Goal: Transaction & Acquisition: Purchase product/service

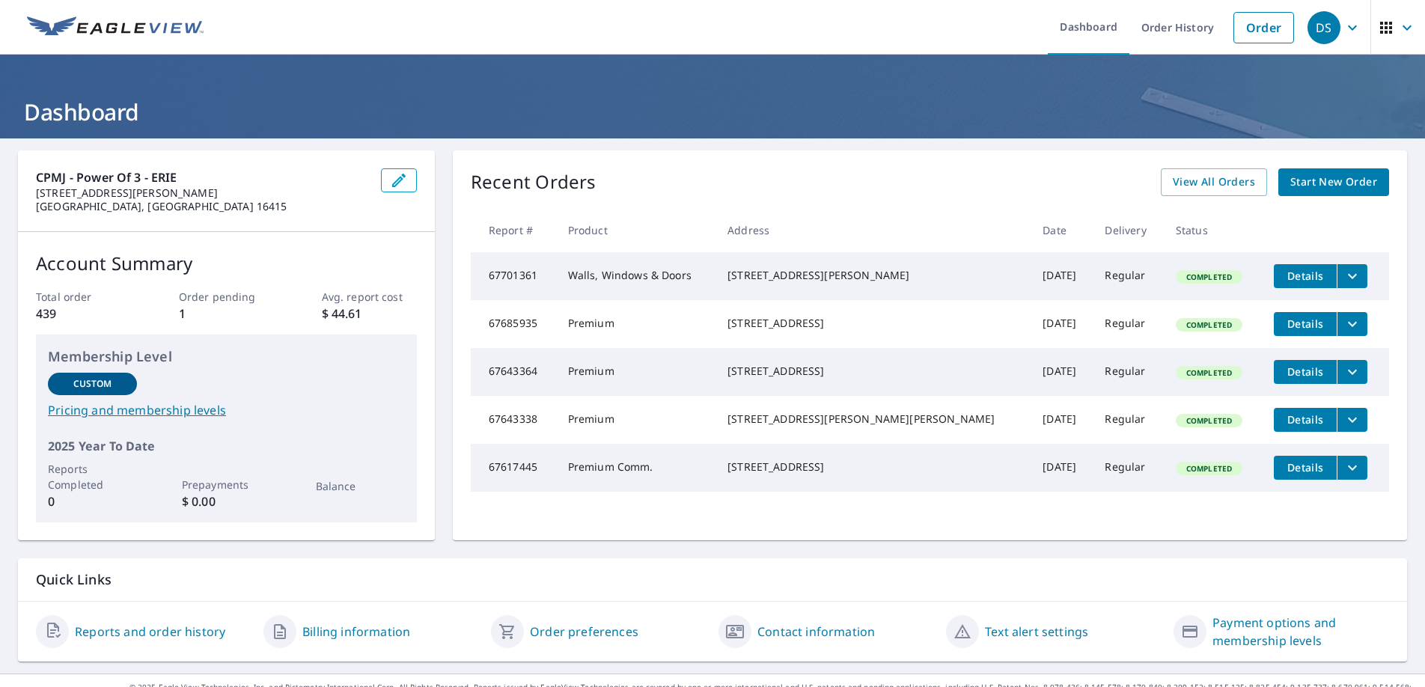
click at [1298, 183] on span "Start New Order" at bounding box center [1333, 182] width 87 height 19
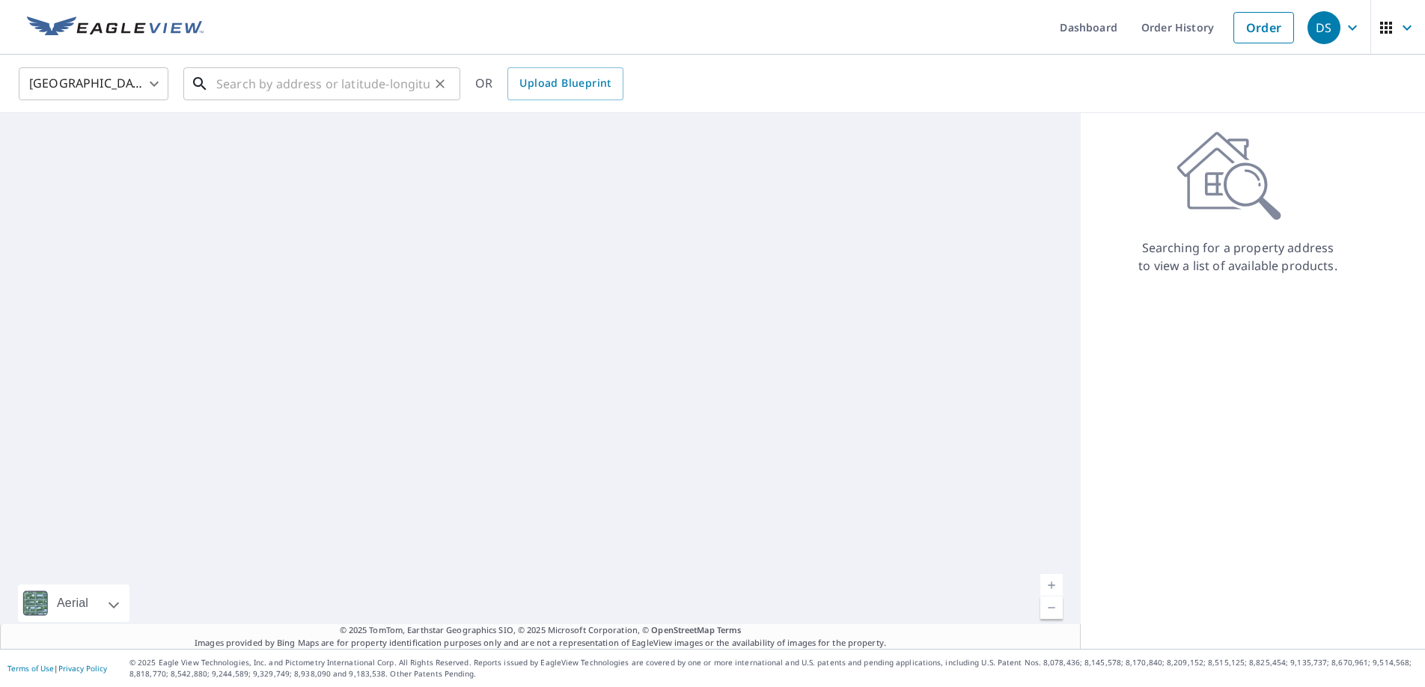
click at [274, 92] on input "text" at bounding box center [322, 84] width 213 height 42
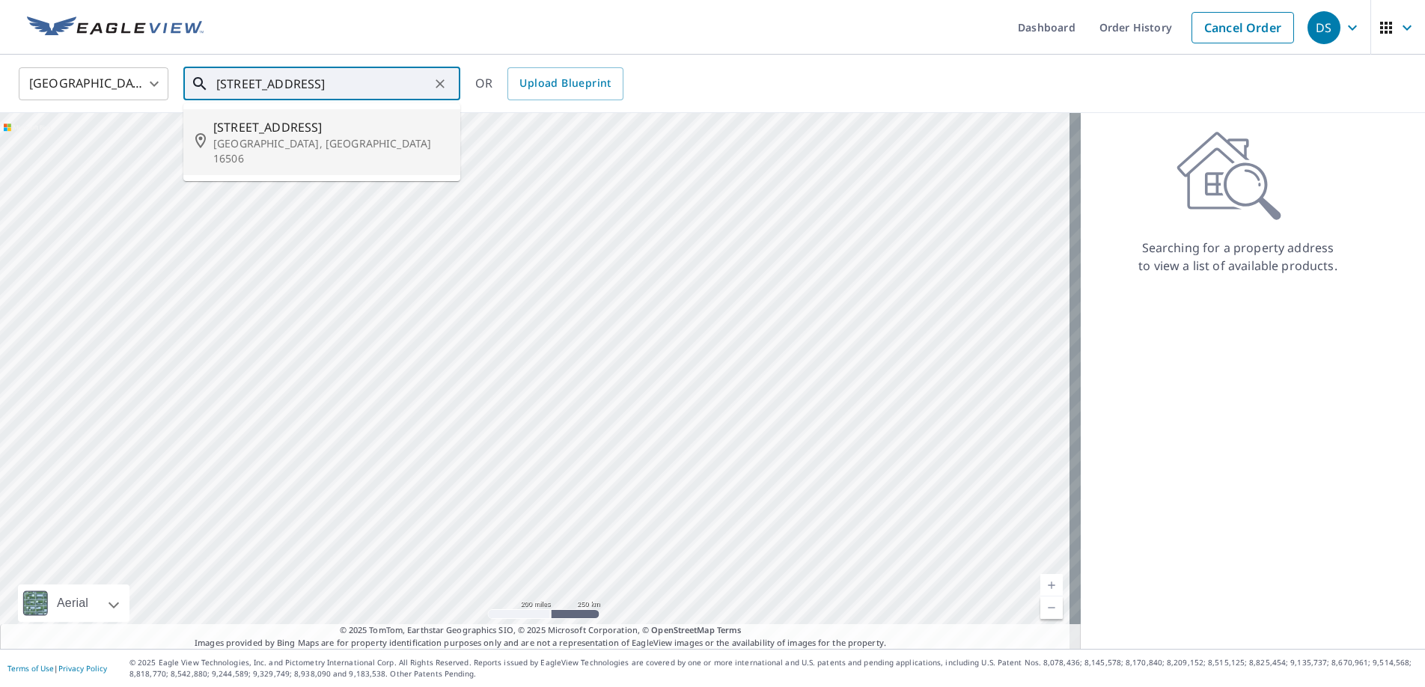
click at [315, 122] on span "[STREET_ADDRESS]" at bounding box center [330, 127] width 235 height 18
type input "[STREET_ADDRESS]"
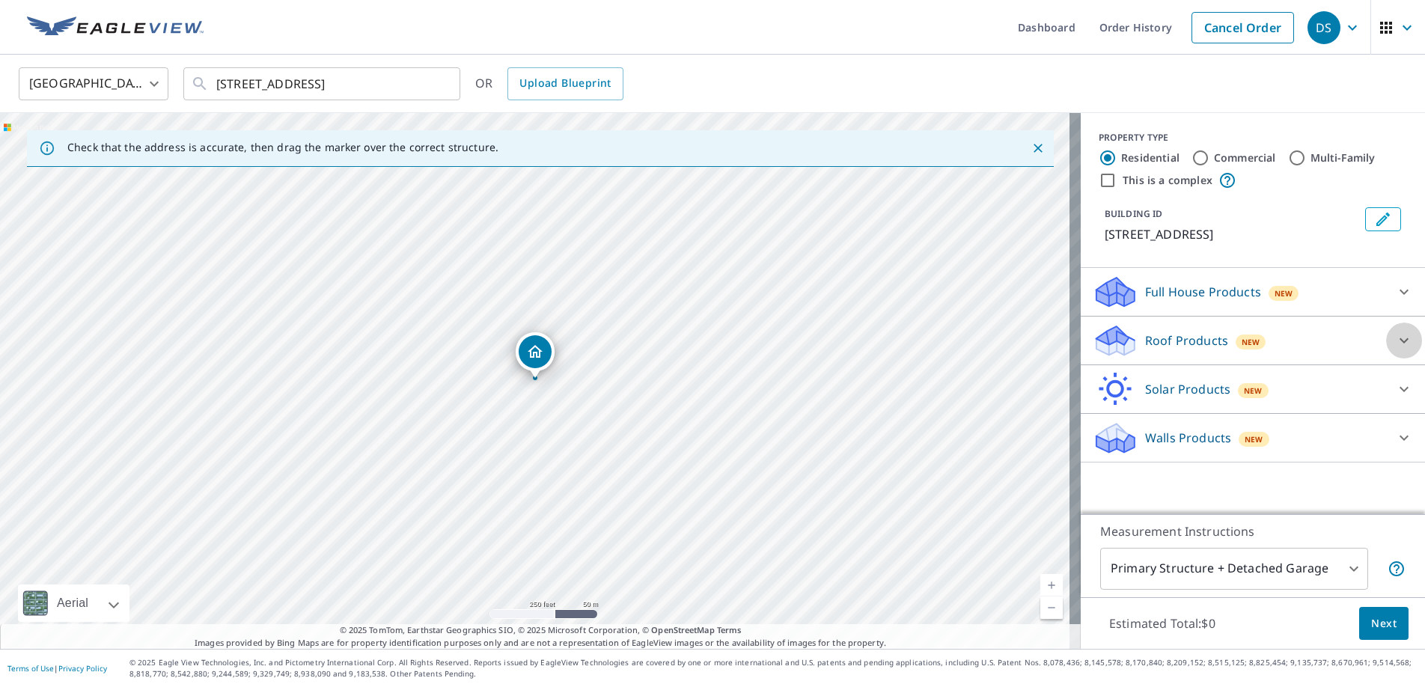
click at [1396, 335] on icon at bounding box center [1404, 341] width 18 height 18
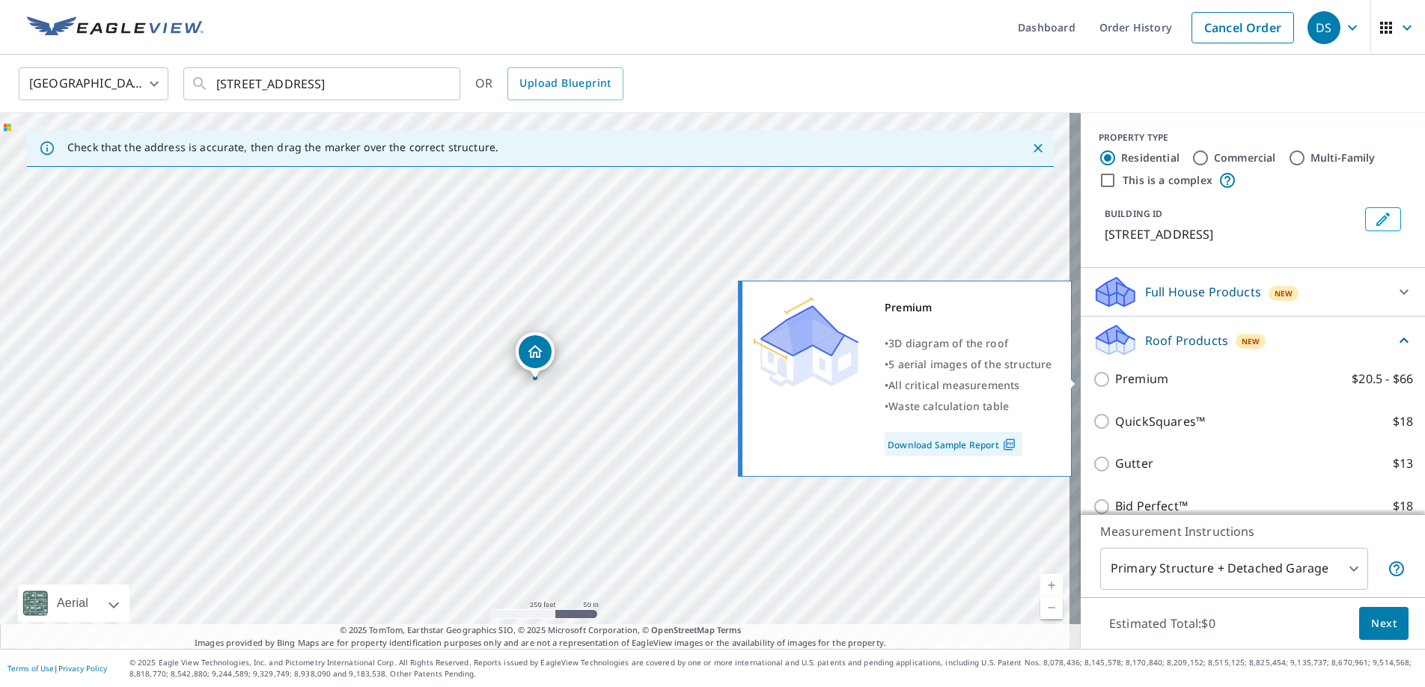
click at [1093, 384] on input "Premium $20.5 - $66" at bounding box center [1104, 379] width 22 height 18
checkbox input "true"
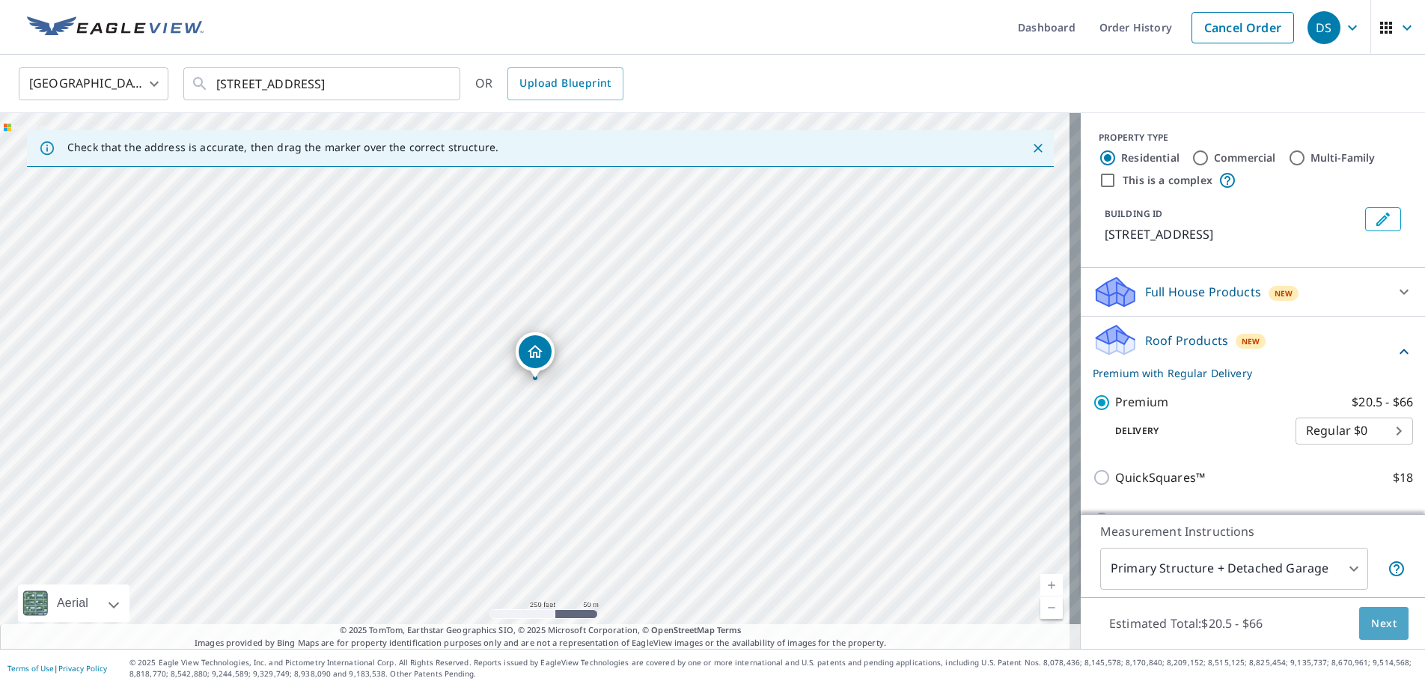
click at [1371, 626] on span "Next" at bounding box center [1383, 623] width 25 height 19
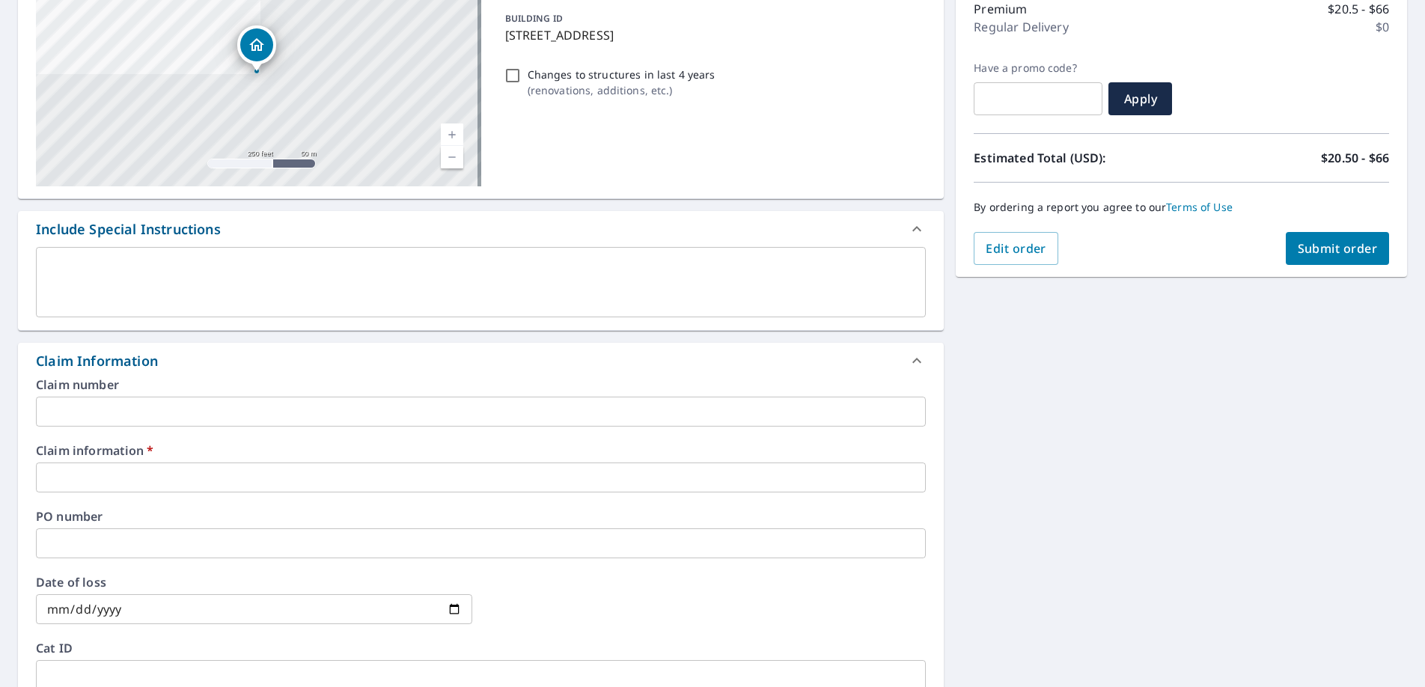
scroll to position [225, 0]
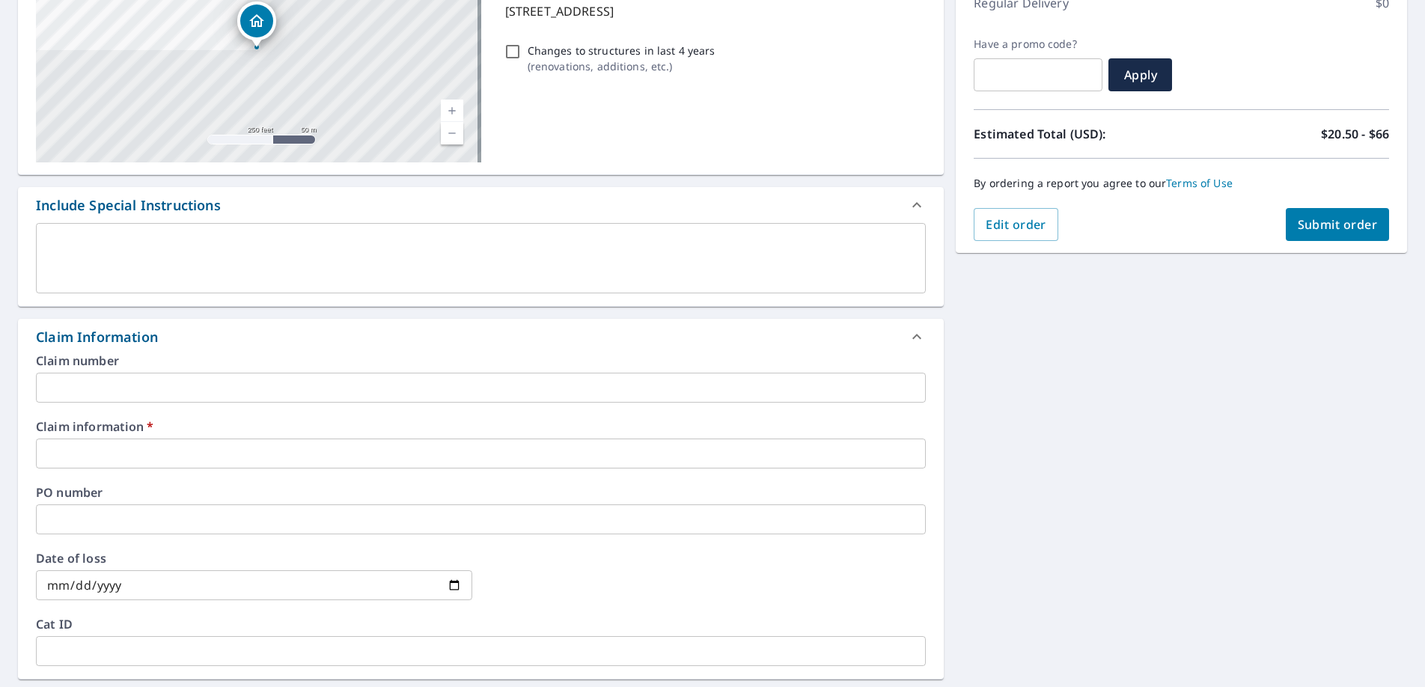
click at [104, 453] on input "text" at bounding box center [481, 454] width 890 height 30
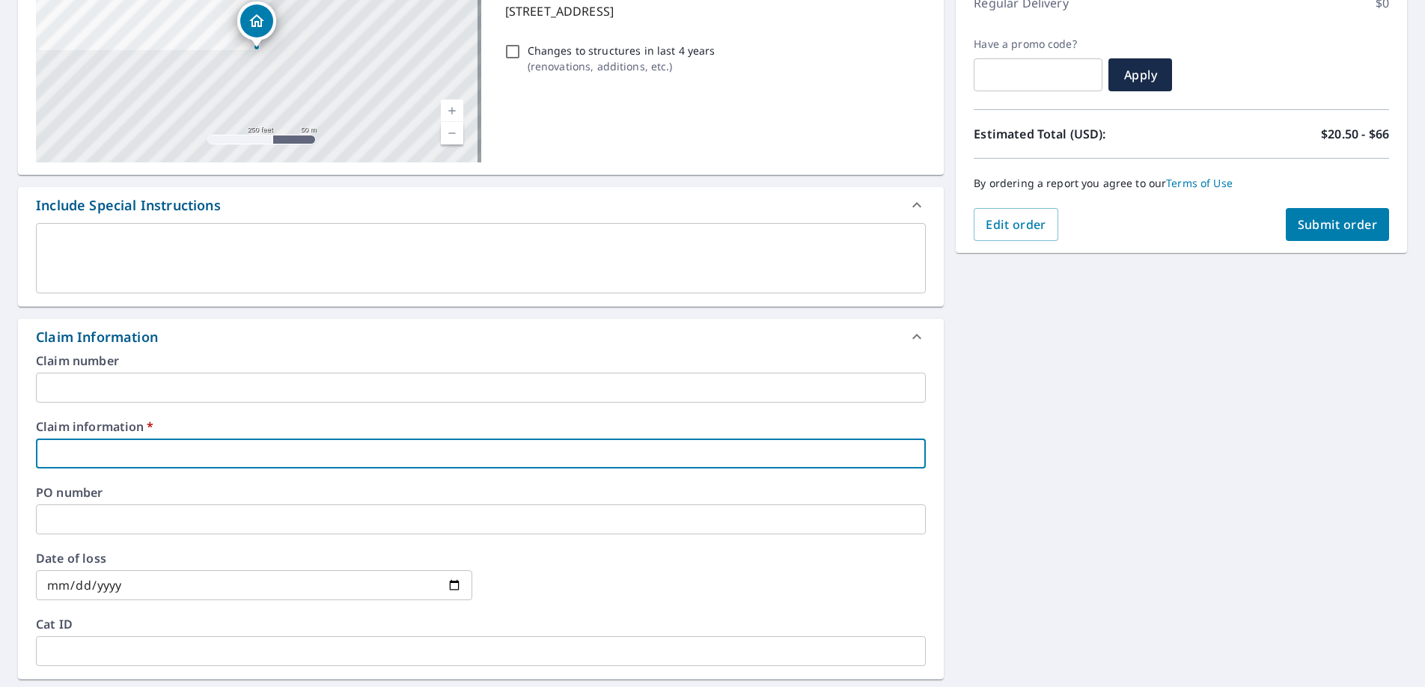
type input "6"
checkbox input "true"
type input "63"
checkbox input "true"
type input "637"
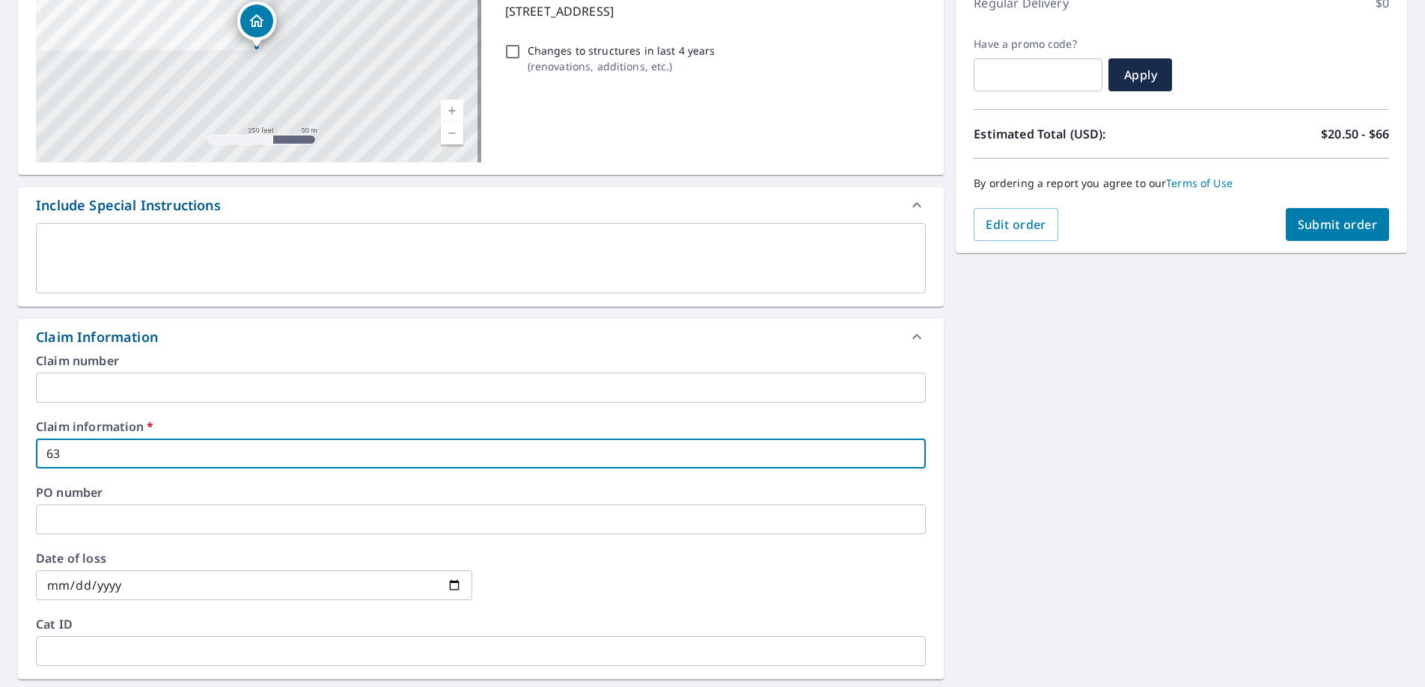
checkbox input "true"
type input "6374"
checkbox input "true"
type input "63740"
checkbox input "true"
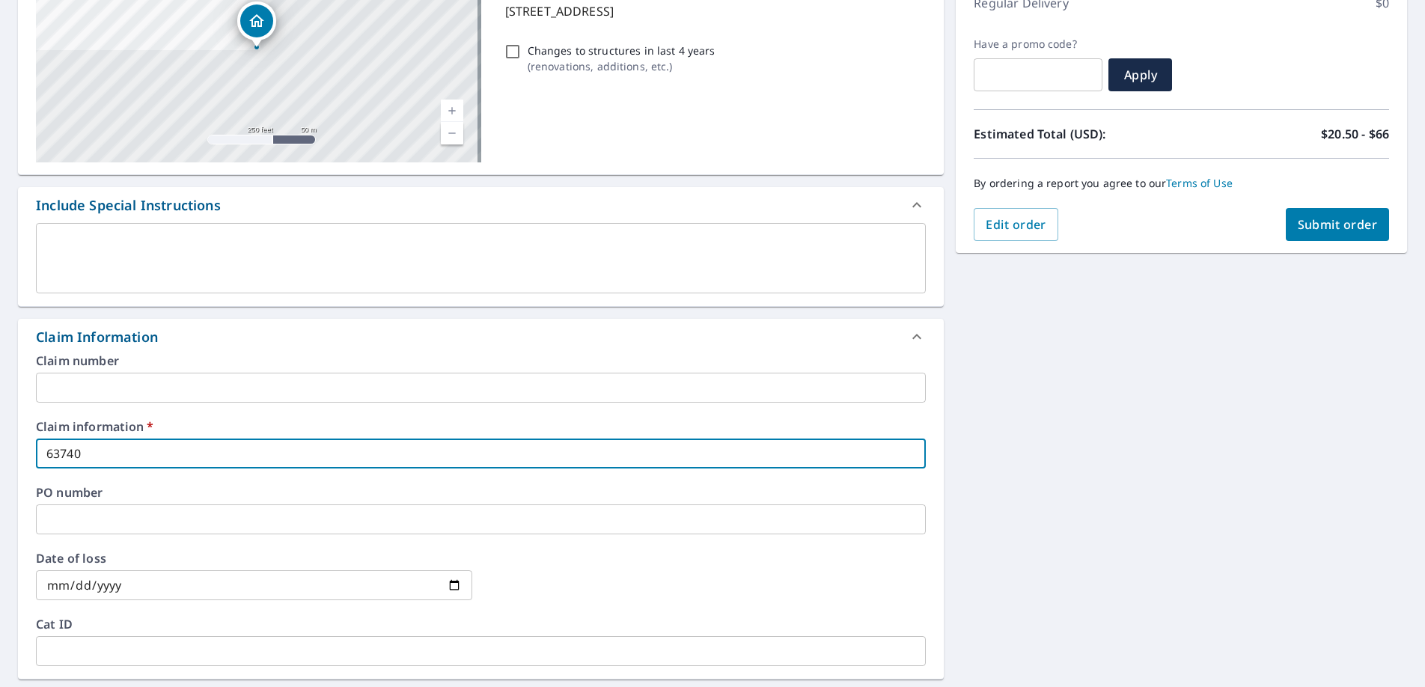
type input "637408"
checkbox input "true"
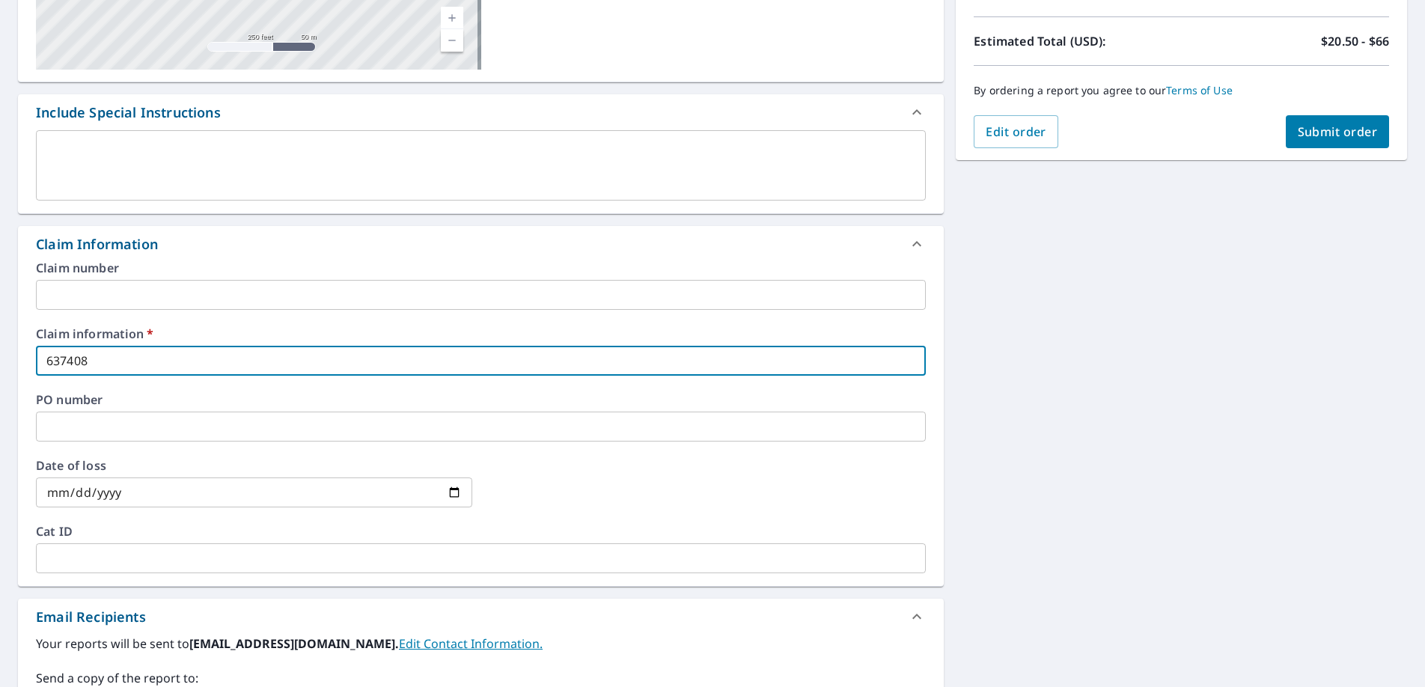
scroll to position [449, 0]
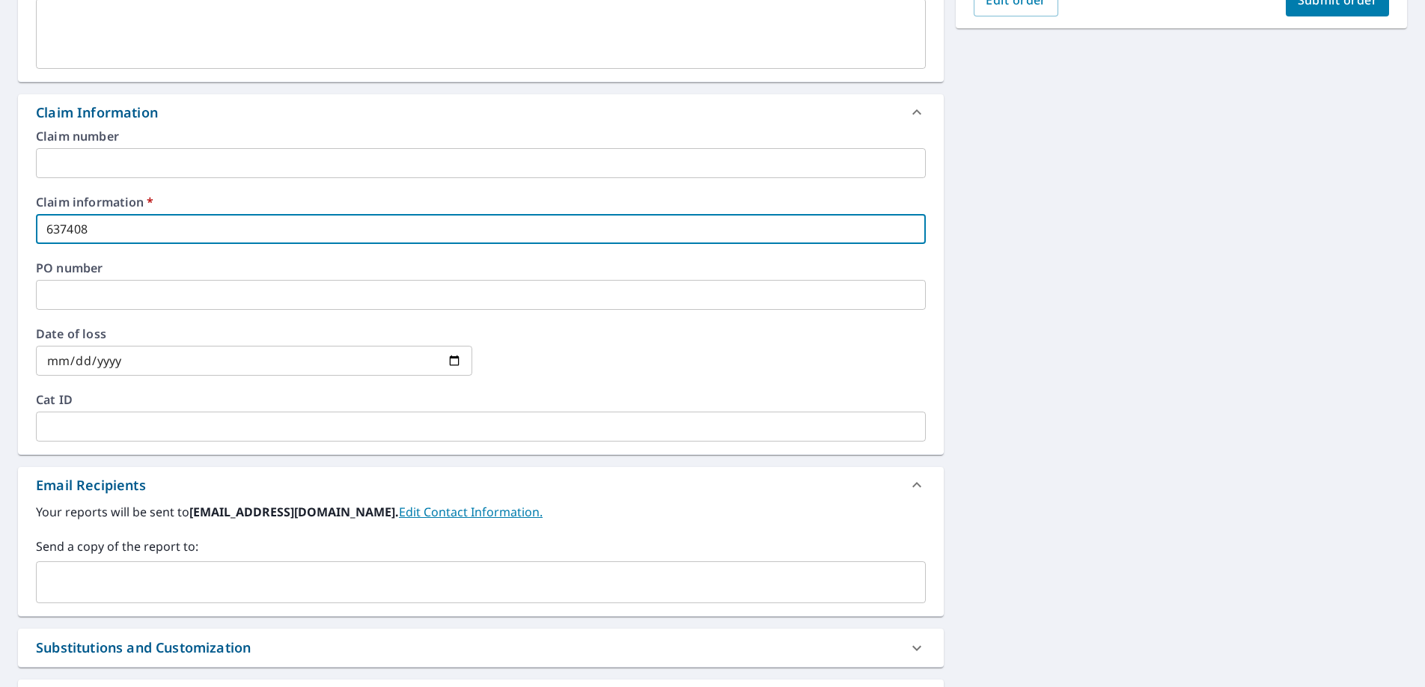
type input "637408"
click at [130, 584] on input "text" at bounding box center [470, 582] width 854 height 28
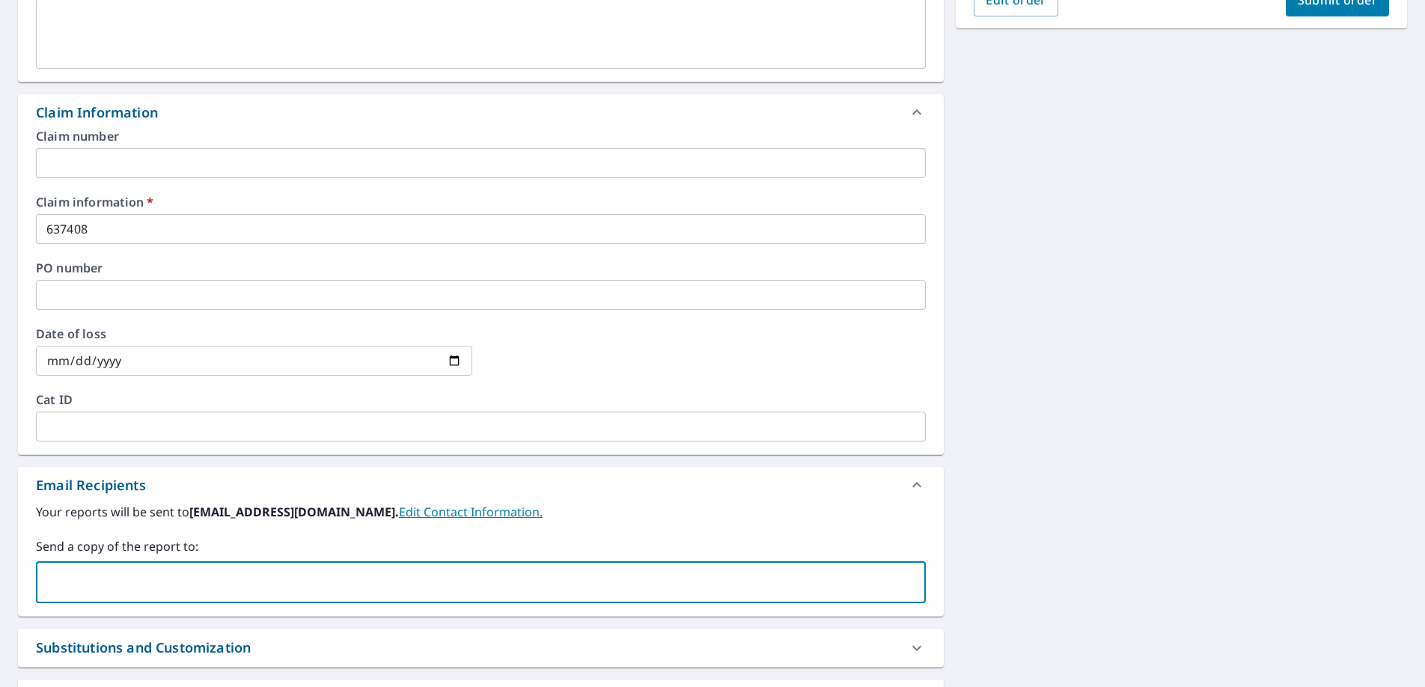
type input "[PERSON_NAME][EMAIL_ADDRESS][PERSON_NAME][DOMAIN_NAME]"
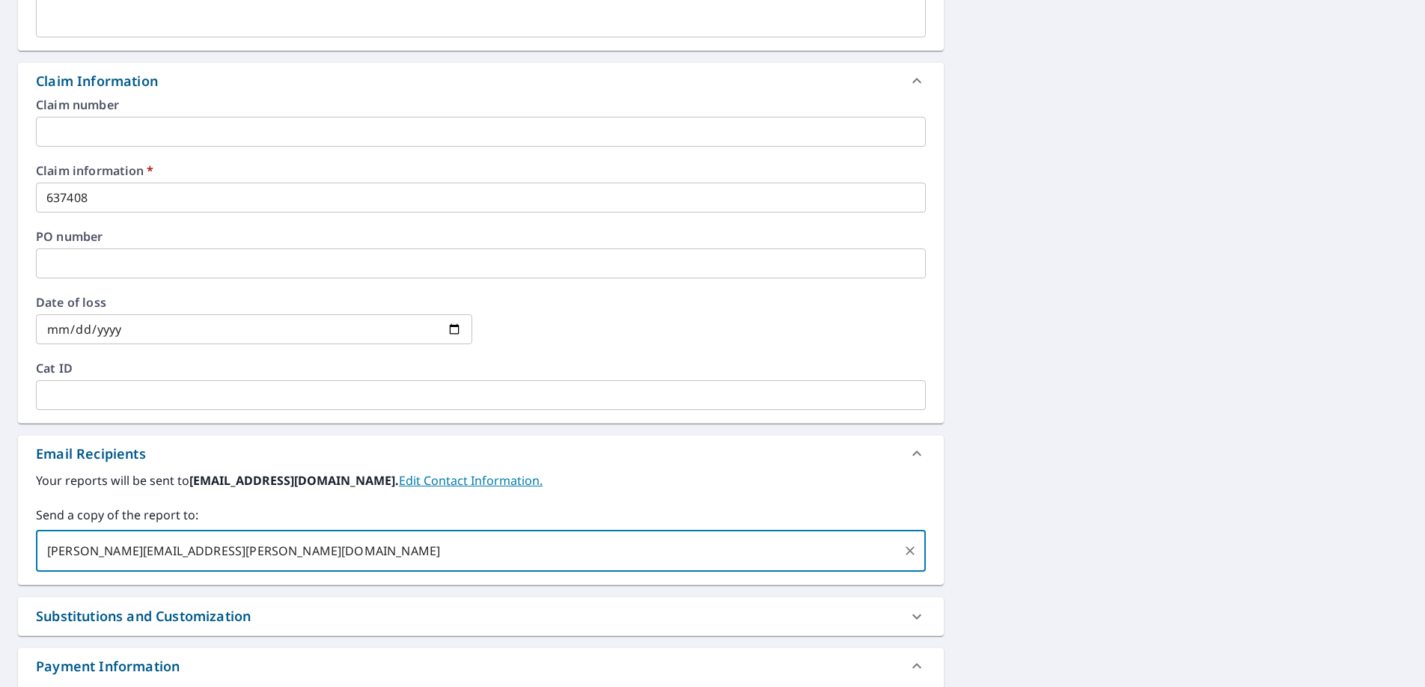
scroll to position [64, 0]
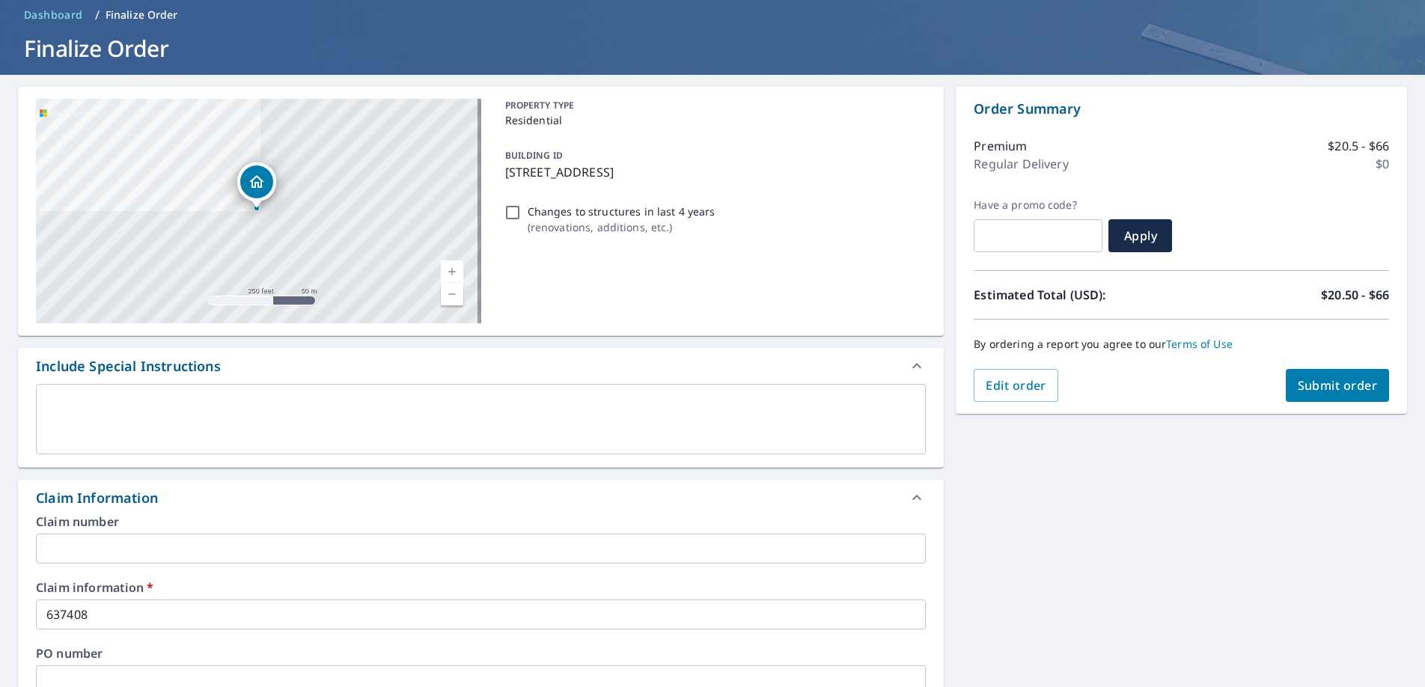
click at [1319, 376] on button "Submit order" at bounding box center [1338, 385] width 104 height 33
checkbox input "true"
